Goal: Information Seeking & Learning: Learn about a topic

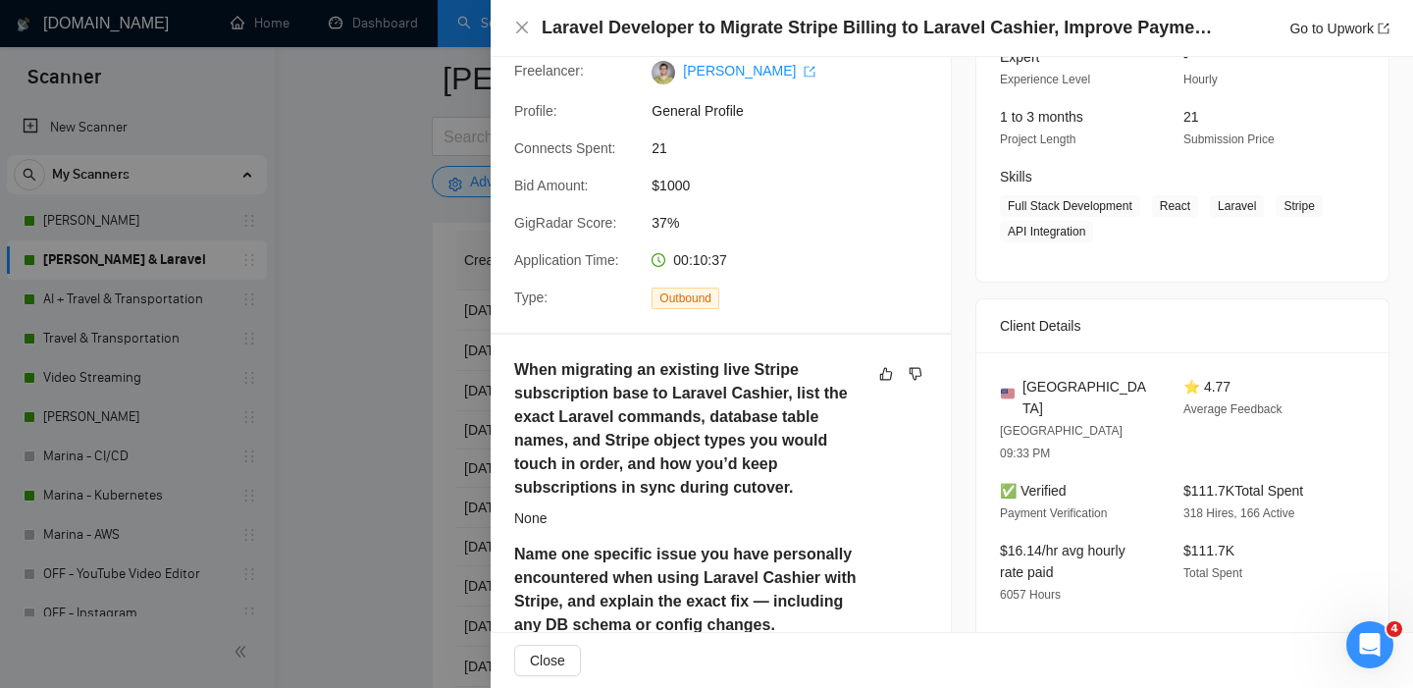
scroll to position [219, 0]
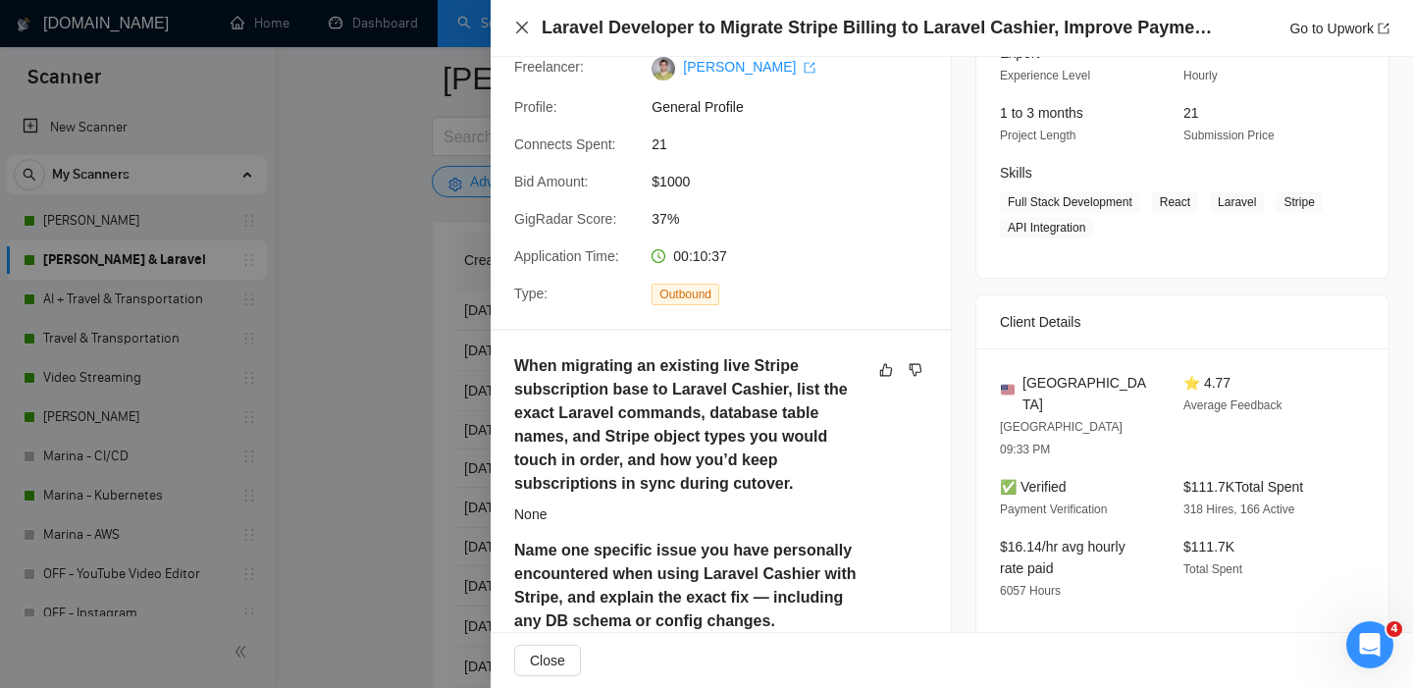
click at [529, 25] on icon "close" at bounding box center [522, 28] width 16 height 16
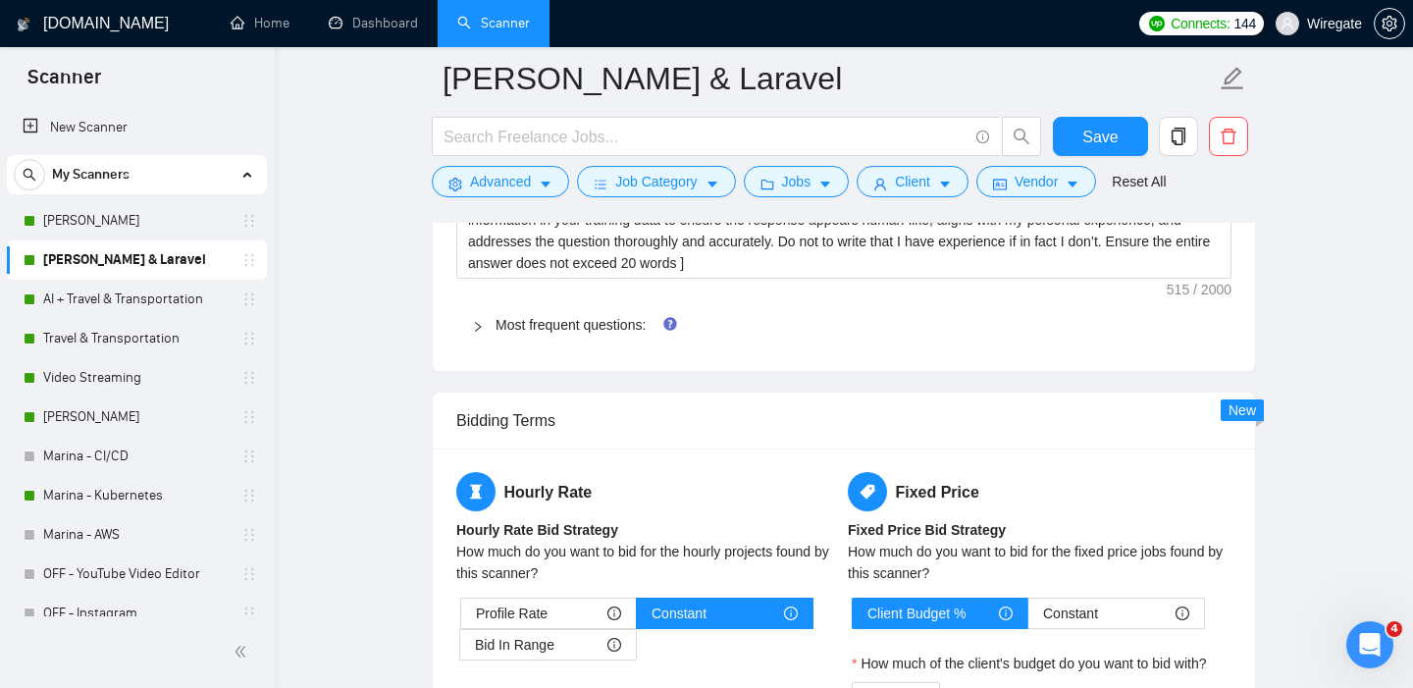
scroll to position [2857, 0]
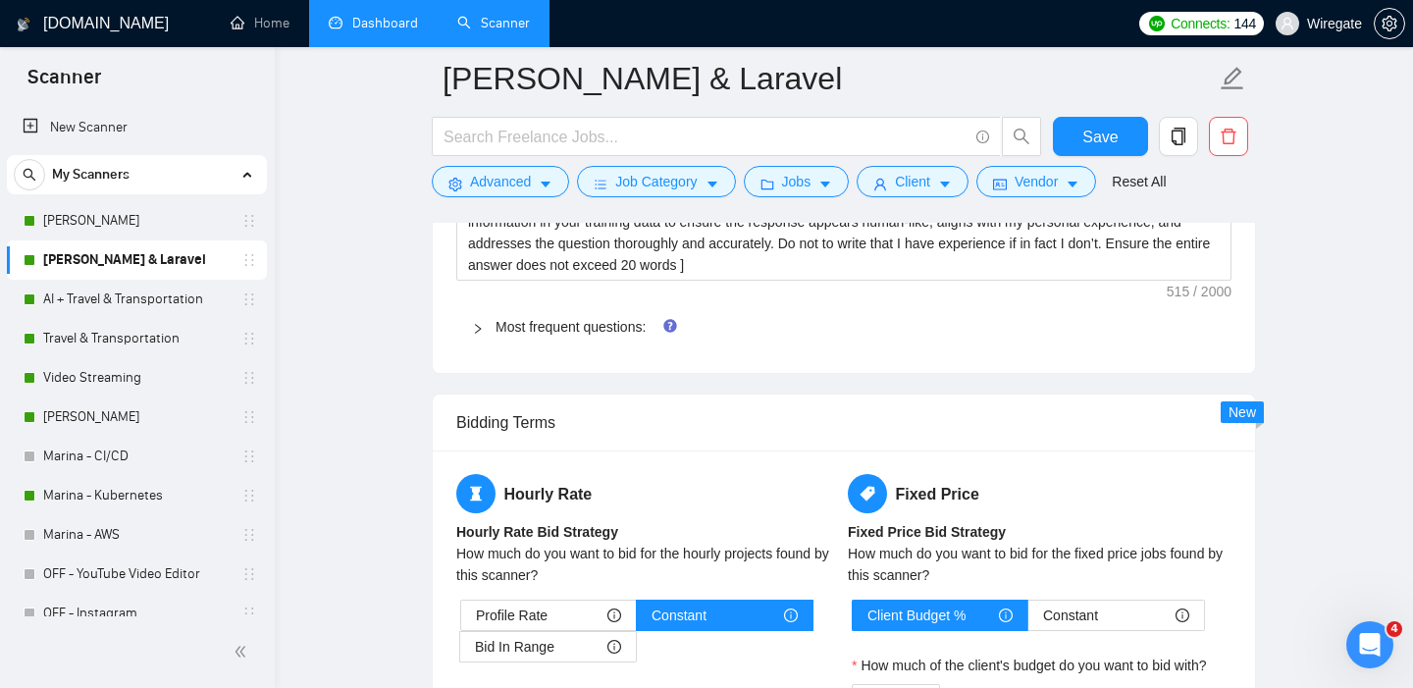
click at [346, 20] on link "Dashboard" at bounding box center [373, 23] width 89 height 17
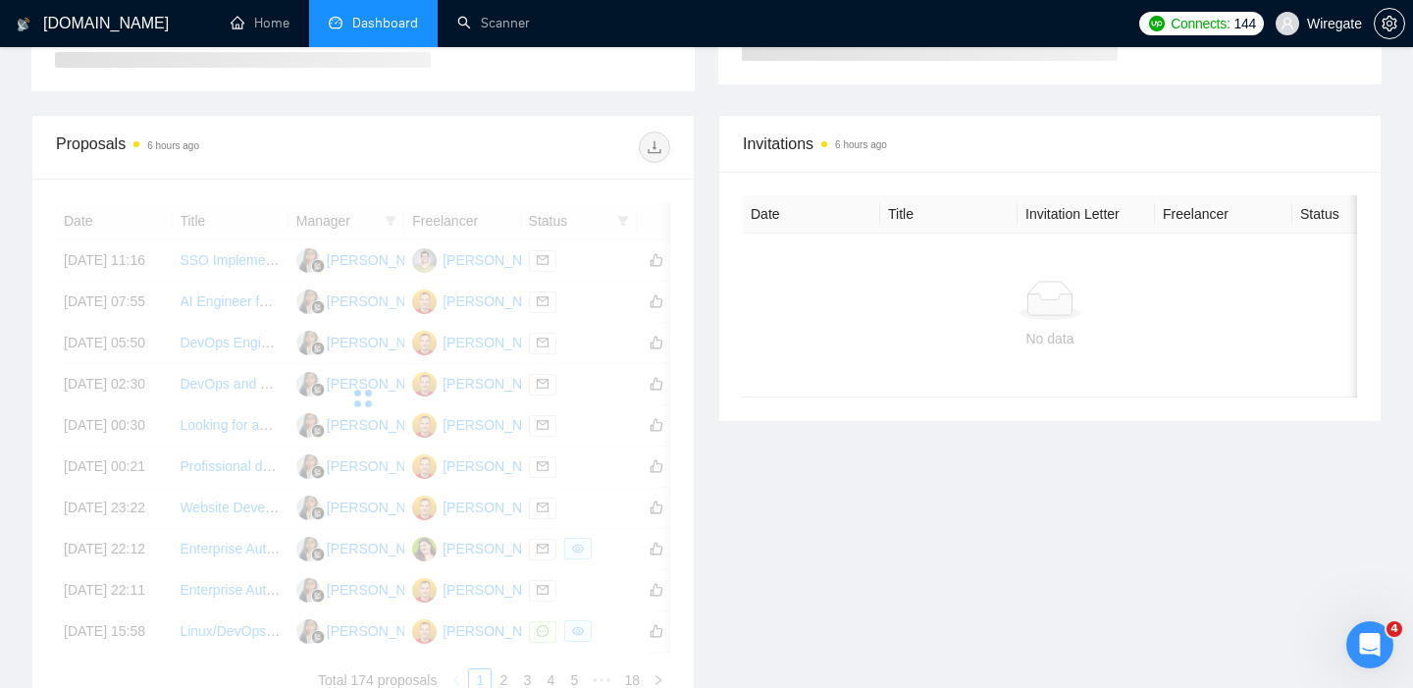
scroll to position [515, 0]
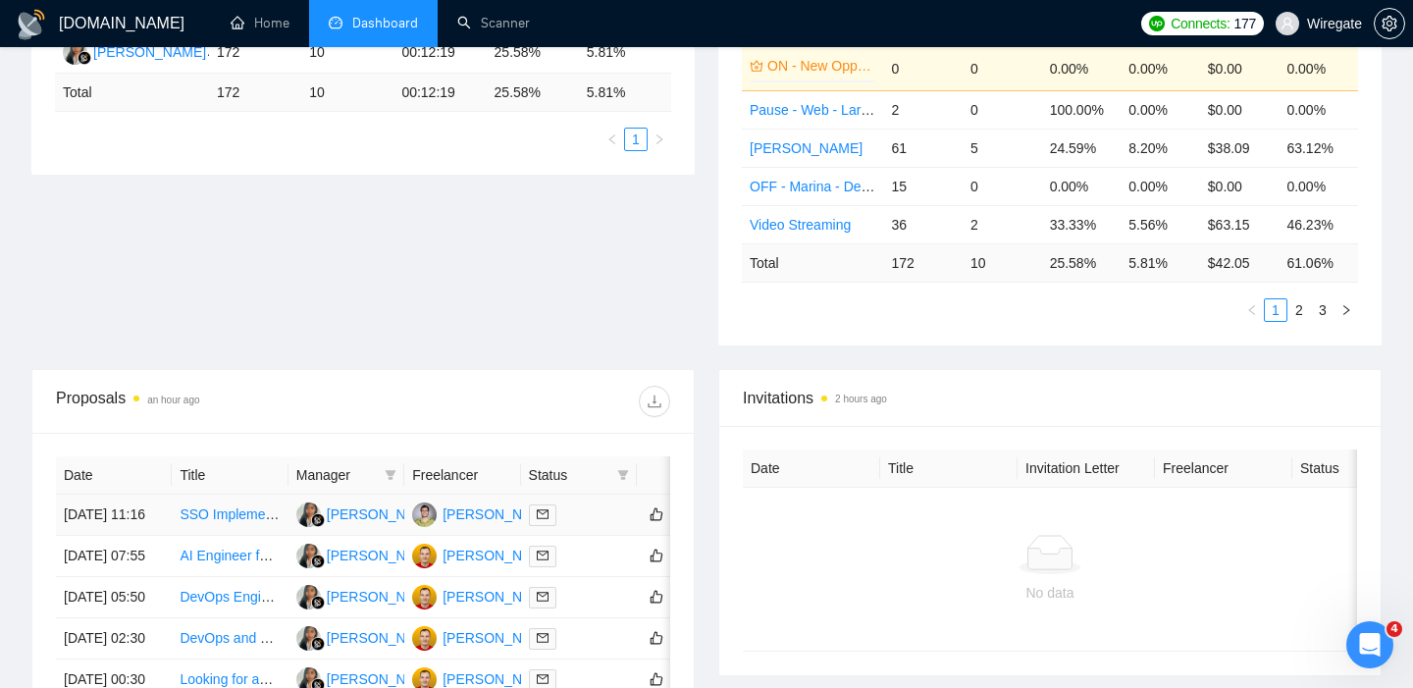
scroll to position [663, 0]
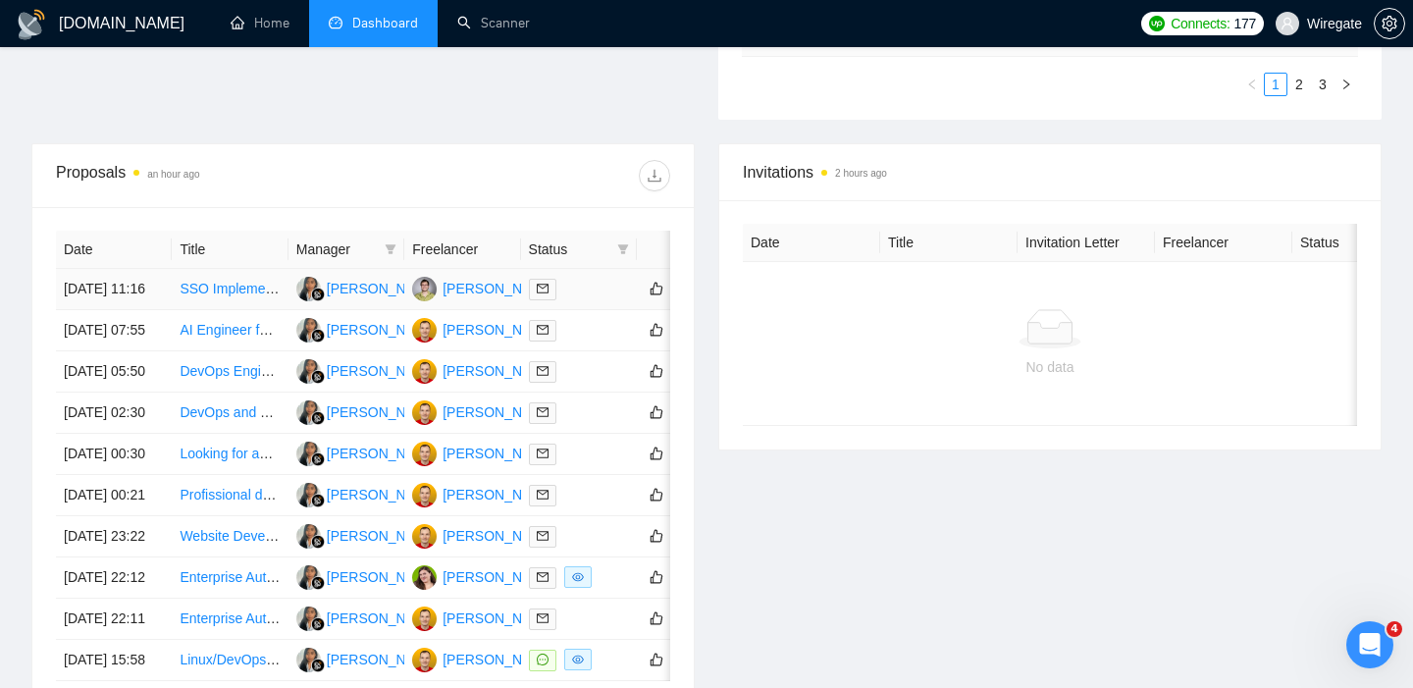
click at [220, 296] on link "SSO Implementation for Laravel Application" at bounding box center [313, 289] width 266 height 16
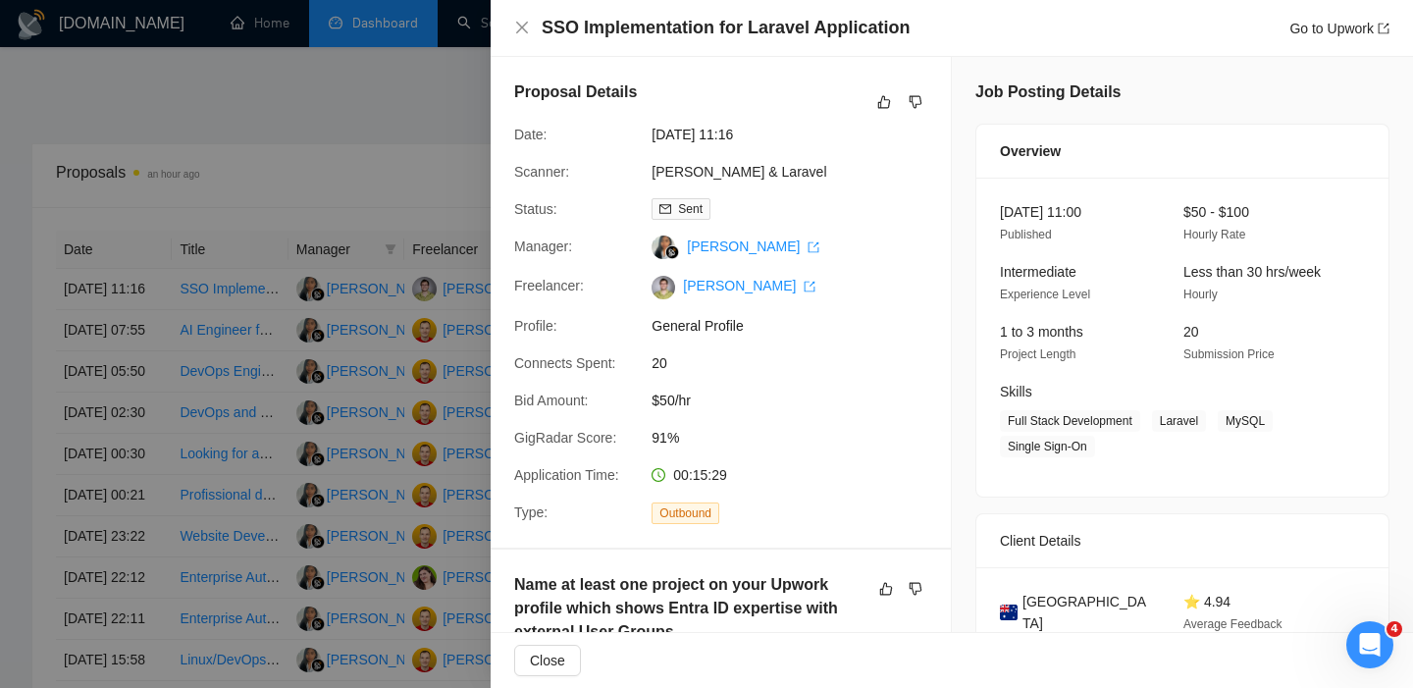
click at [511, 26] on div "SSO Implementation for Laravel Application Go to Upwork" at bounding box center [952, 28] width 922 height 57
click at [518, 29] on icon "close" at bounding box center [522, 28] width 16 height 16
